Goal: Entertainment & Leisure: Consume media (video, audio)

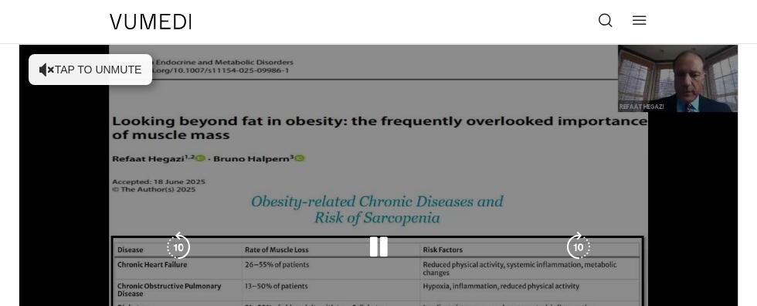
click at [135, 69] on div "10 seconds Tap to unmute" at bounding box center [378, 247] width 718 height 404
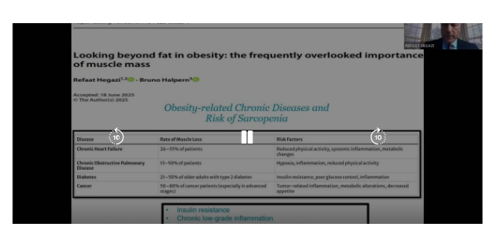
scroll to position [73, 0]
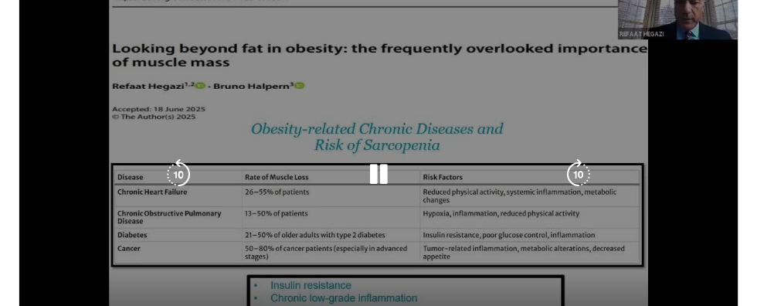
click at [391, 171] on icon "Video Player" at bounding box center [378, 174] width 31 height 31
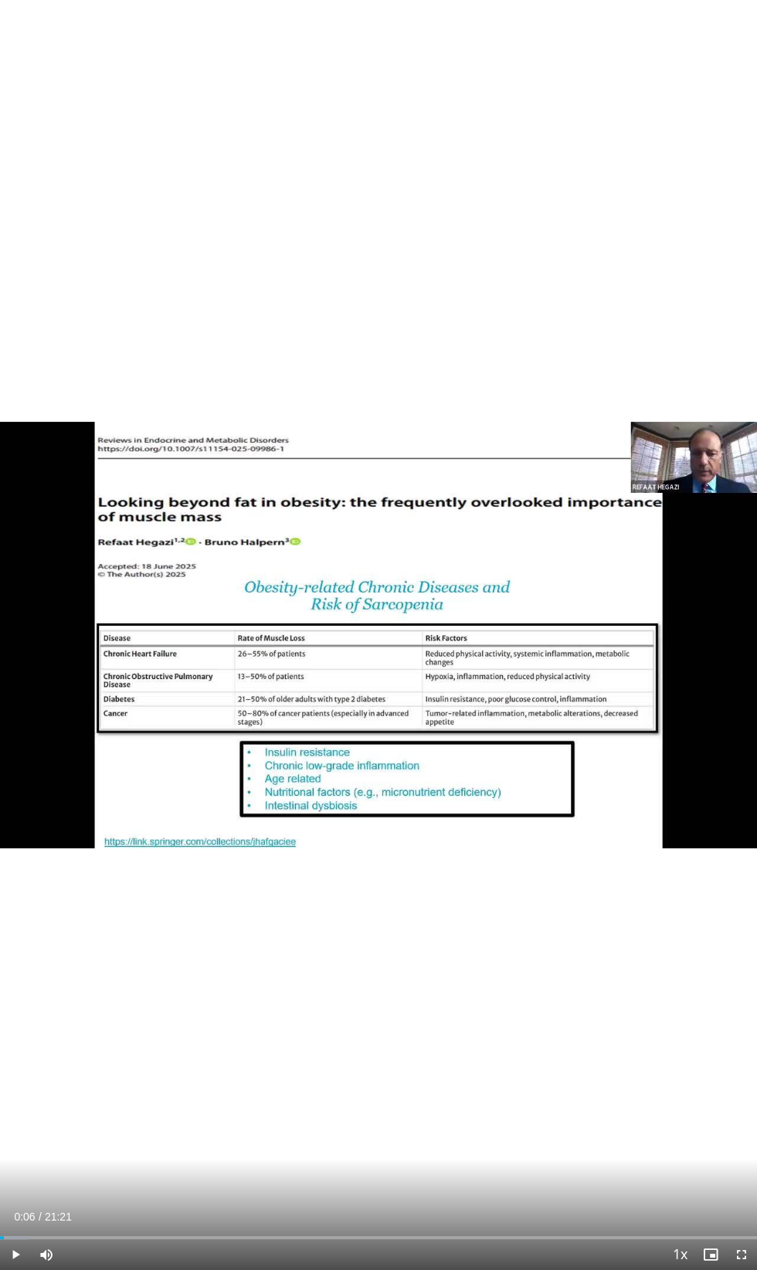
scroll to position [520, 0]
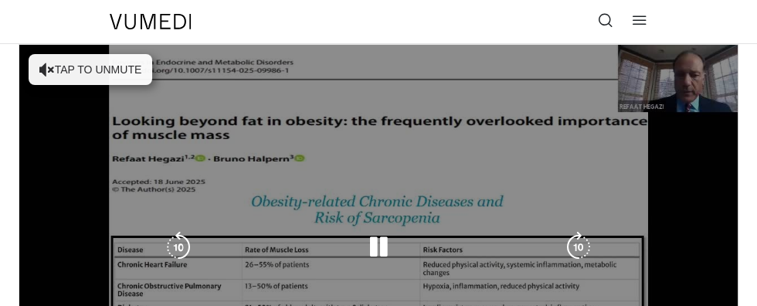
click at [90, 66] on div "10 seconds Tap to unmute" at bounding box center [378, 247] width 718 height 404
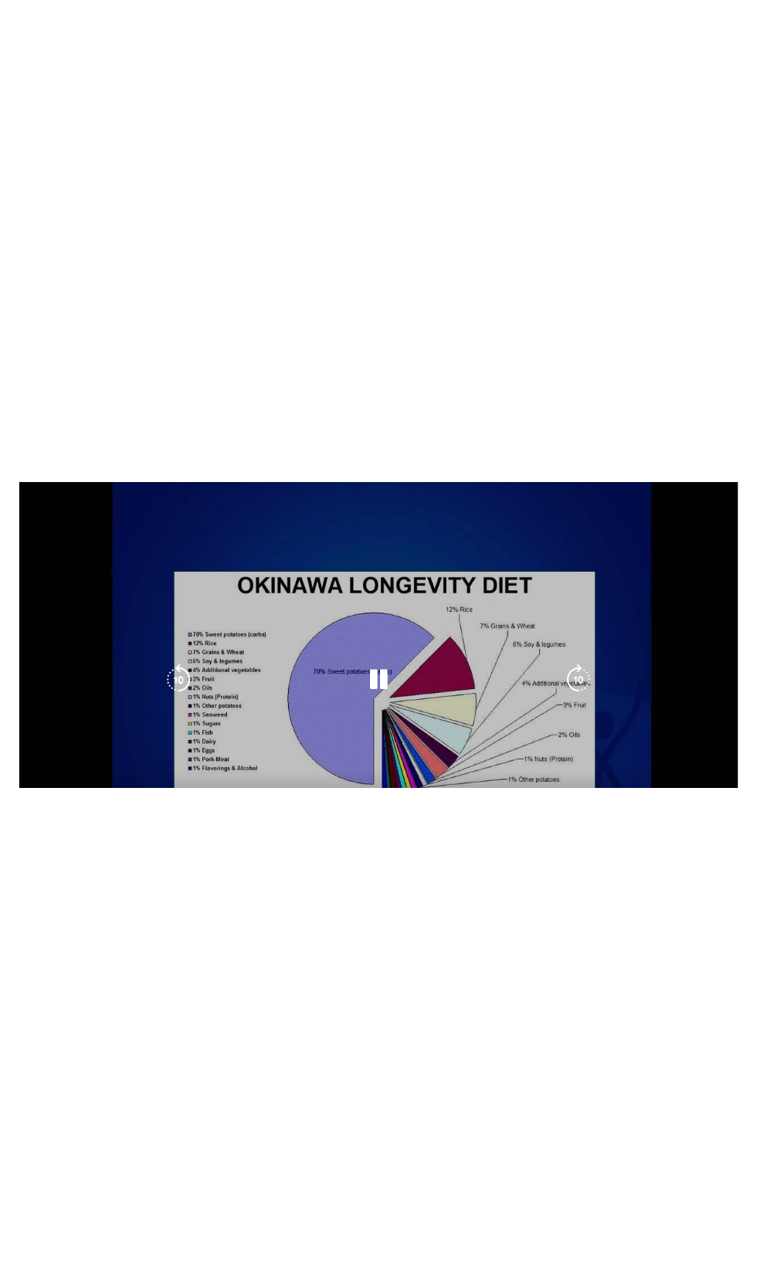
scroll to position [52, 0]
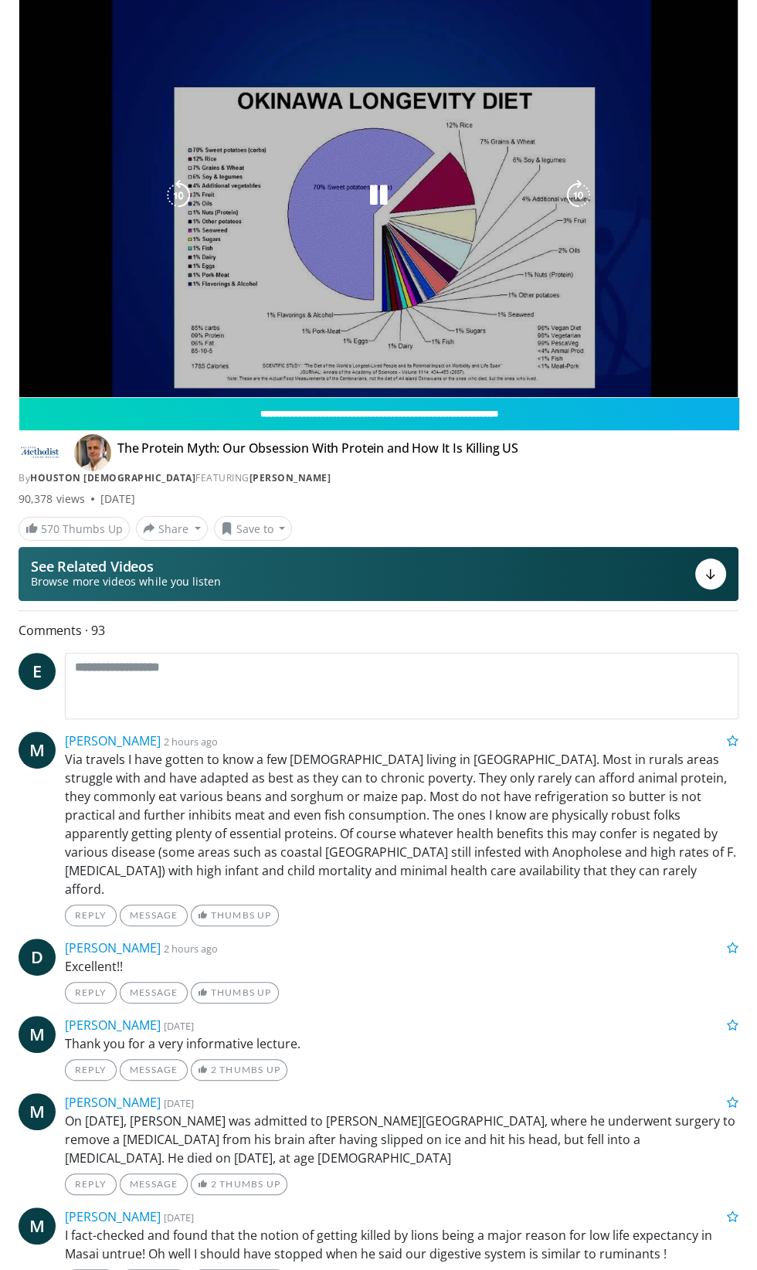
click at [702, 249] on div "10 seconds Tap to unmute" at bounding box center [378, 195] width 718 height 404
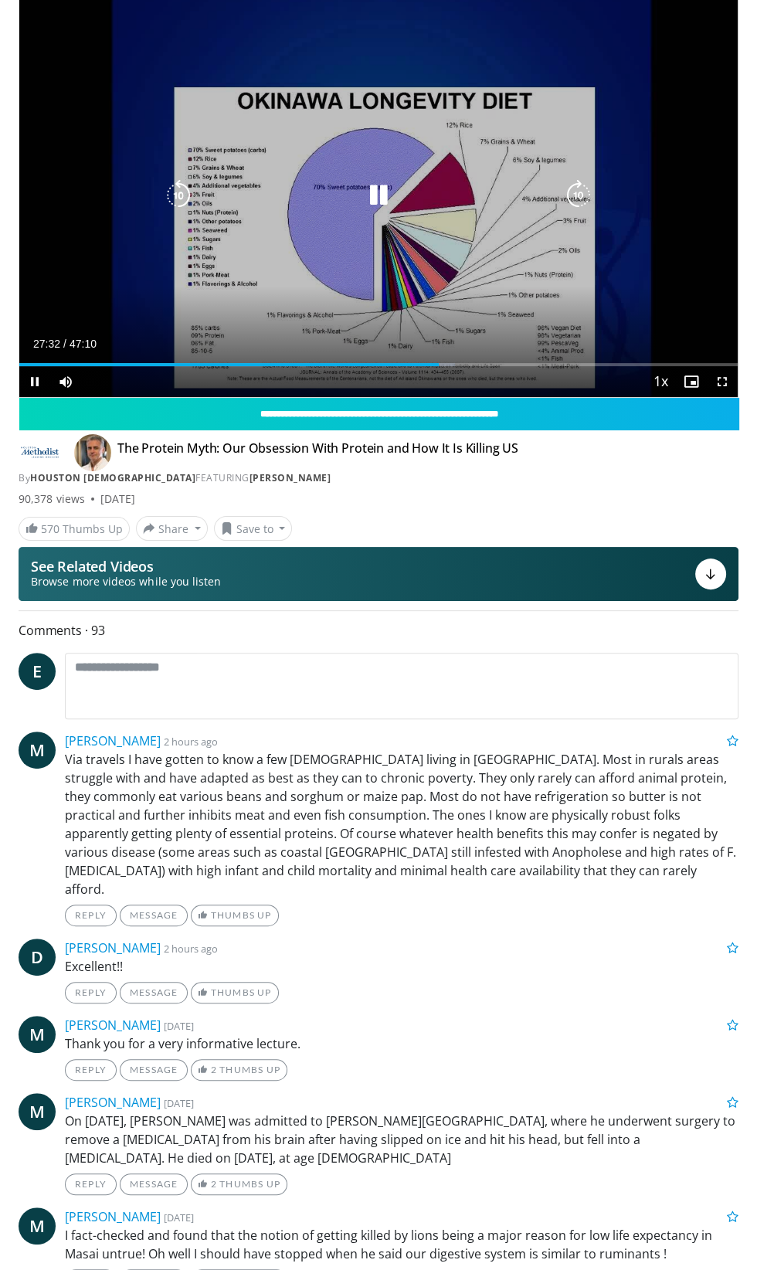
click at [387, 195] on icon "Video Player" at bounding box center [378, 195] width 31 height 31
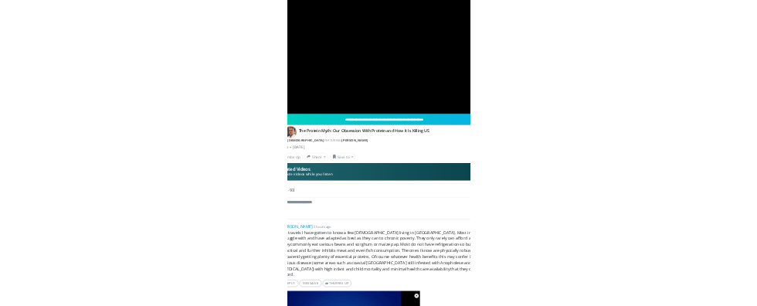
scroll to position [74, 0]
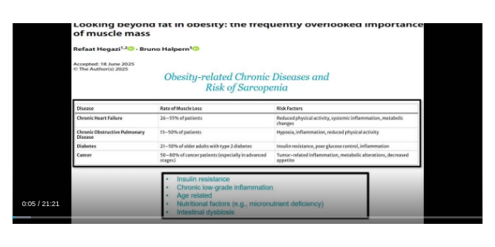
scroll to position [132, 0]
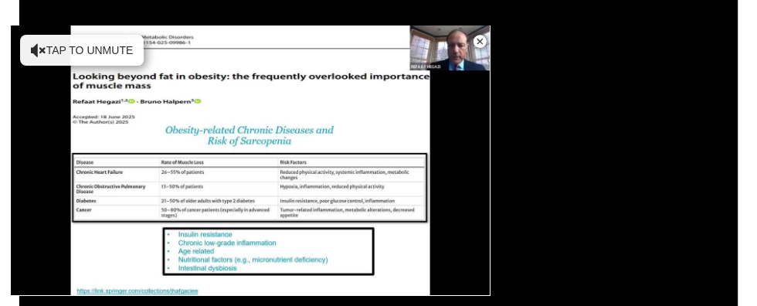
click at [591, 104] on div "**********" at bounding box center [378, 115] width 718 height 404
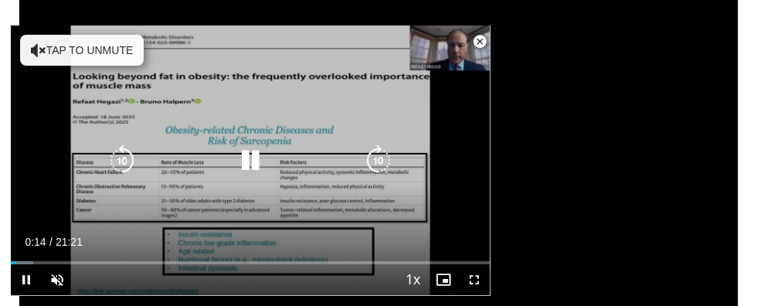
click at [365, 176] on icon "Video Player" at bounding box center [378, 160] width 31 height 31
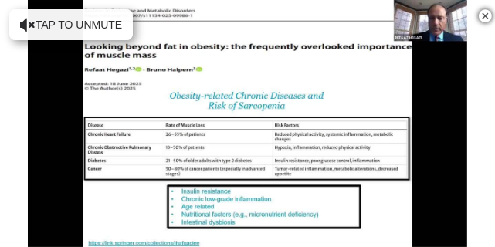
click at [72, 175] on div "10 seconds Tap to unmute" at bounding box center [247, 123] width 495 height 247
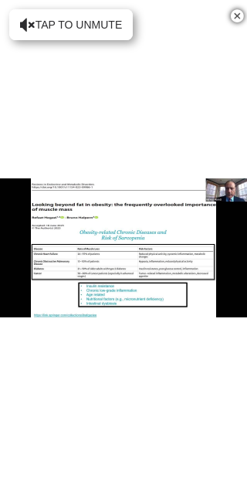
click at [29, 19] on div "10 seconds Tap to unmute" at bounding box center [123, 247] width 247 height 495
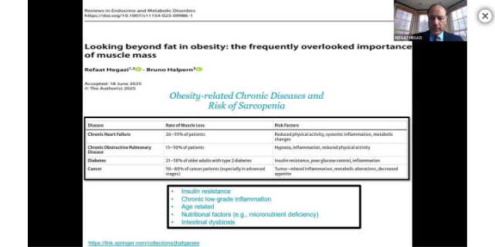
click at [51, 164] on div "10 seconds Tap to unmute" at bounding box center [247, 123] width 495 height 247
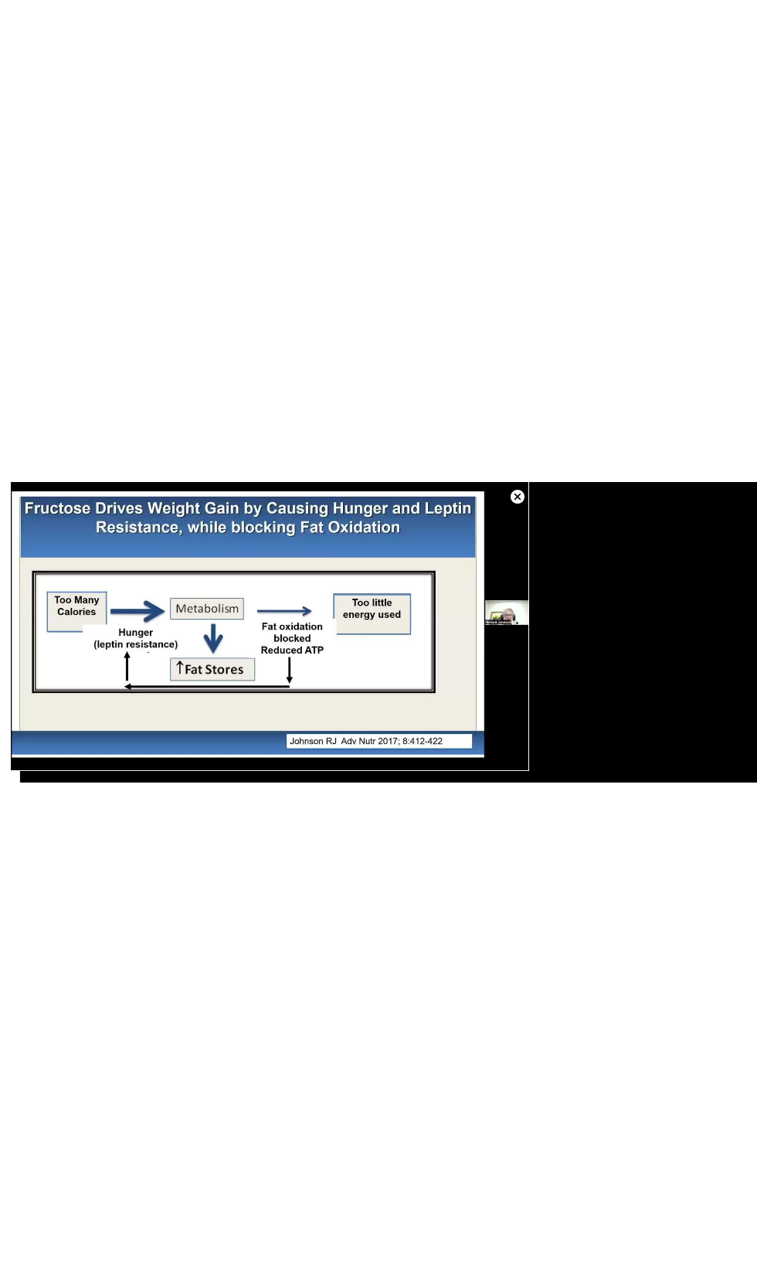
scroll to position [58, 0]
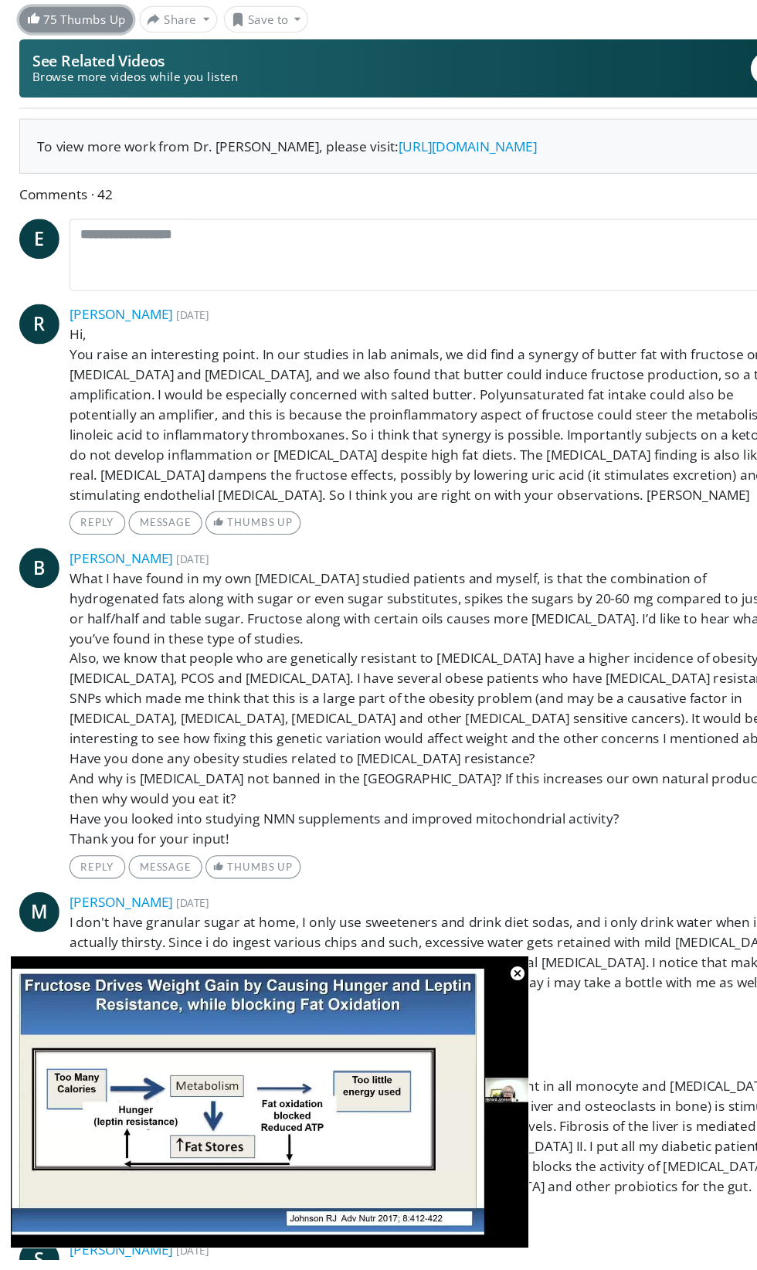
click at [56, 120] on link "75 Thumbs Up" at bounding box center [71, 123] width 105 height 24
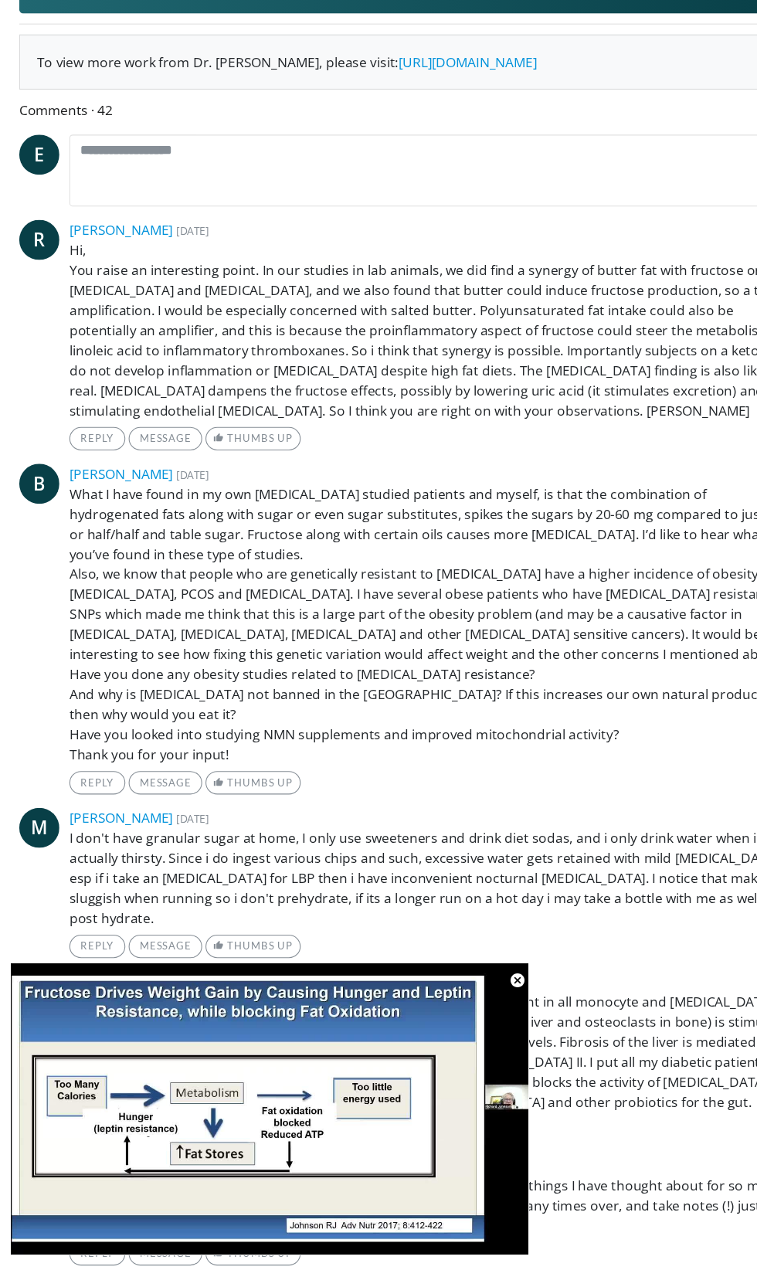
scroll to position [200, 0]
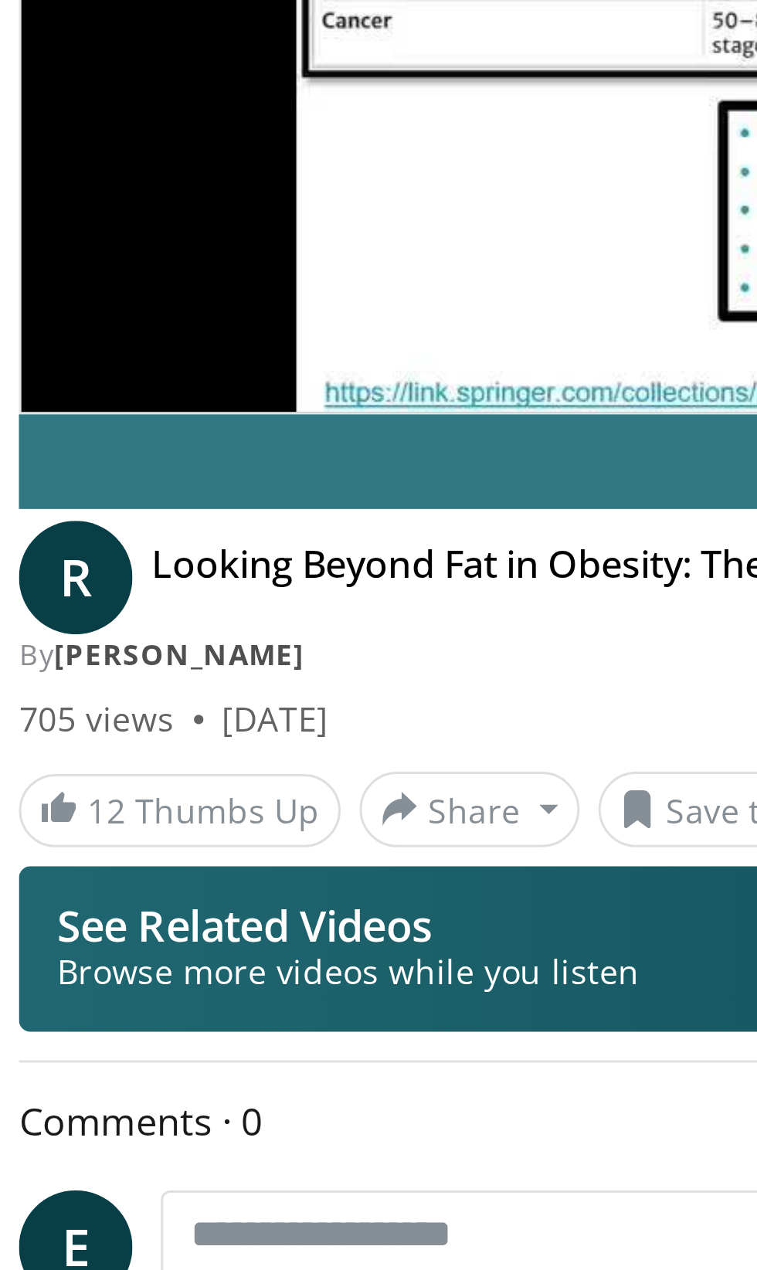
scroll to position [286, 0]
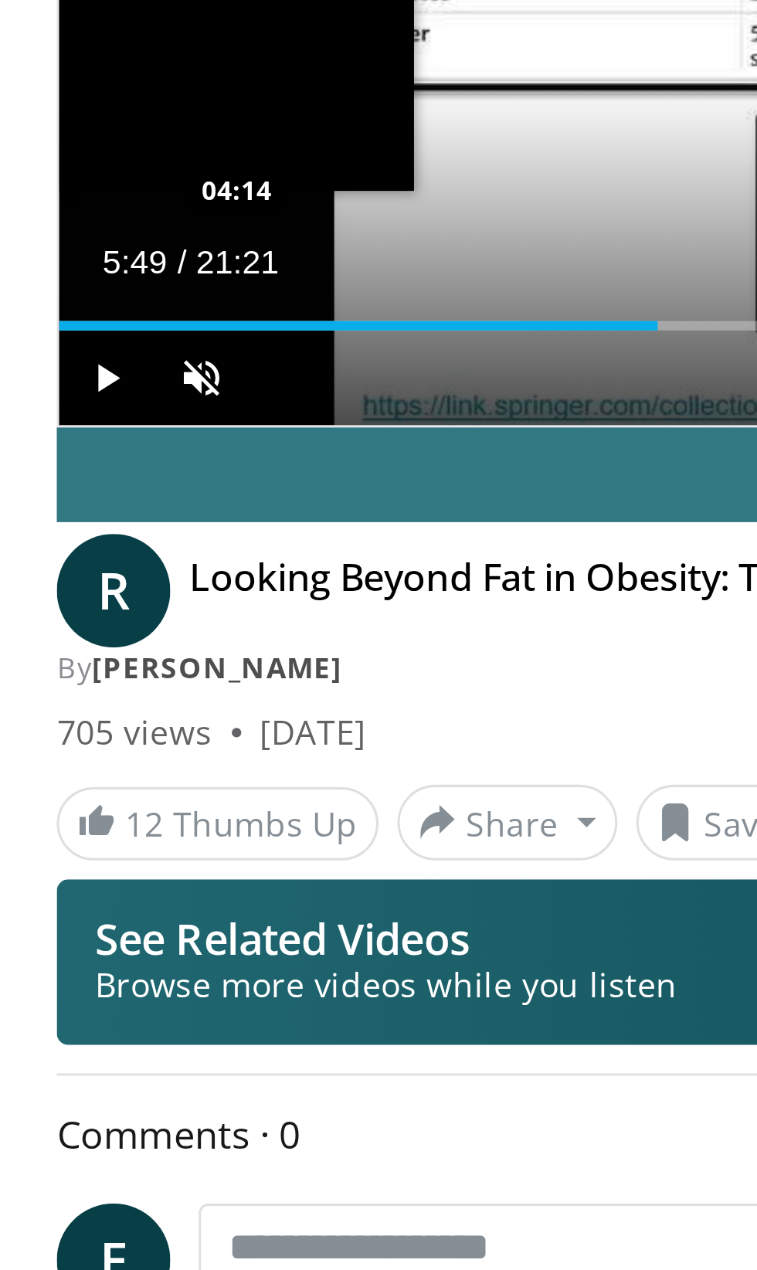
click at [215, 117] on div "Loaded : 26.31% 04:32 04:14" at bounding box center [378, 124] width 718 height 15
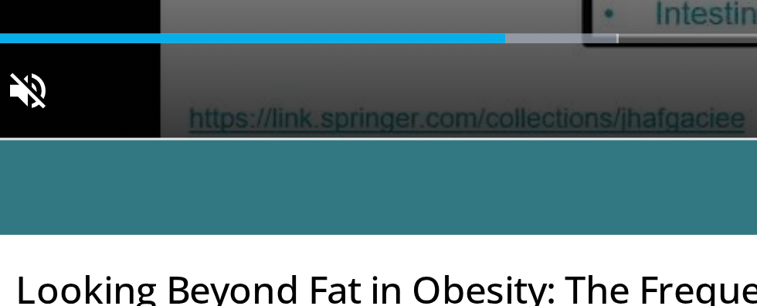
scroll to position [295, 0]
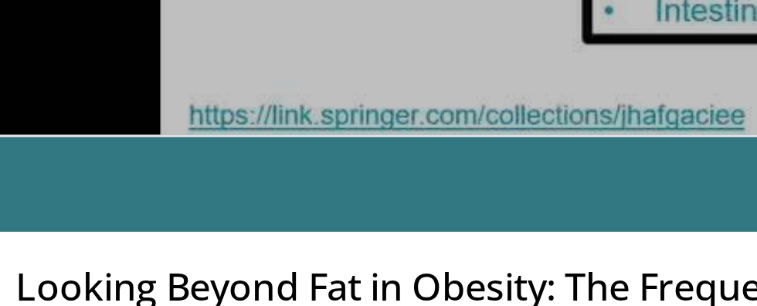
click at [243, 154] on div "Current Time 6:02 / Duration 21:21 Pause Skip Backward Skip Forward Unmute Load…" at bounding box center [378, 169] width 718 height 31
click at [225, 154] on div "Current Time 6:04 / Duration 21:21 Pause Skip Backward Skip Forward Unmute Load…" at bounding box center [378, 169] width 718 height 31
click at [224, 154] on div "Current Time 6:04 / Duration 21:21 Pause Skip Backward Skip Forward Unmute Load…" at bounding box center [378, 169] width 718 height 31
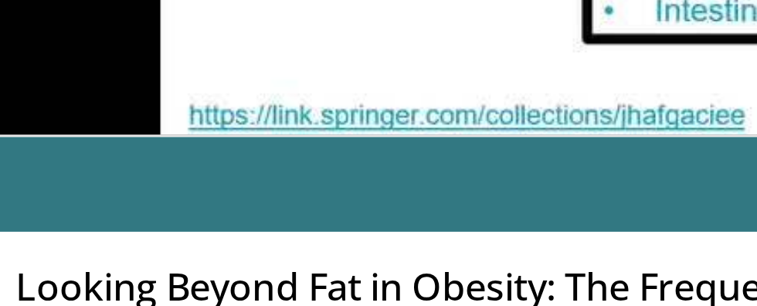
click at [222, 154] on div "Current Time 6:05 / Duration 21:21 Pause Skip Backward Skip Forward Unmute Load…" at bounding box center [378, 169] width 718 height 31
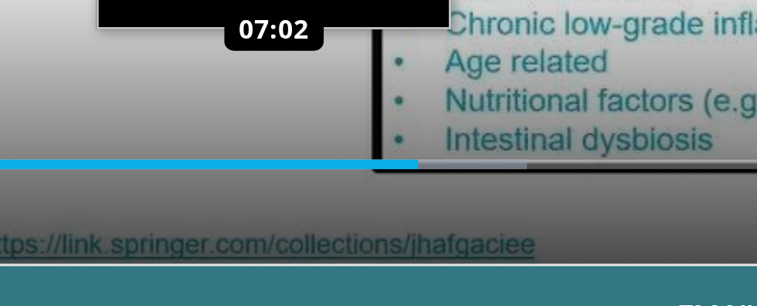
click at [284, 120] on div "Progress Bar" at bounding box center [271, 121] width 53 height 3
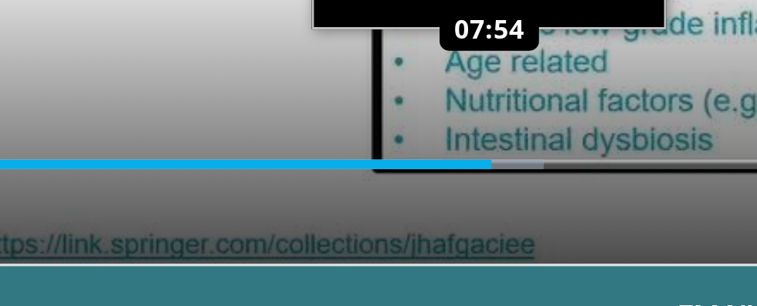
click at [355, 121] on div "Loaded : 39.47% 07:54 07:54" at bounding box center [378, 121] width 718 height 3
